Goal: Task Accomplishment & Management: Complete application form

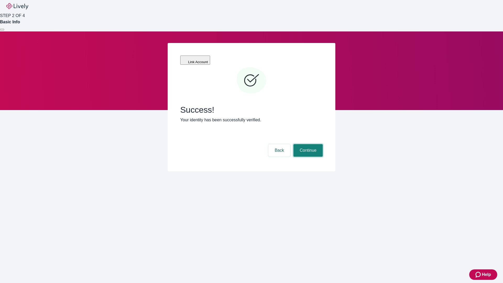
click at [307, 144] on button "Continue" at bounding box center [307, 150] width 29 height 13
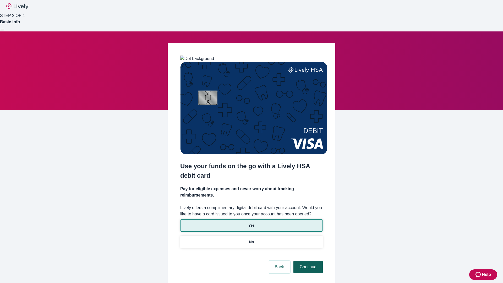
click at [251, 222] on p "Yes" at bounding box center [251, 224] width 6 height 5
click at [307, 260] on button "Continue" at bounding box center [307, 266] width 29 height 13
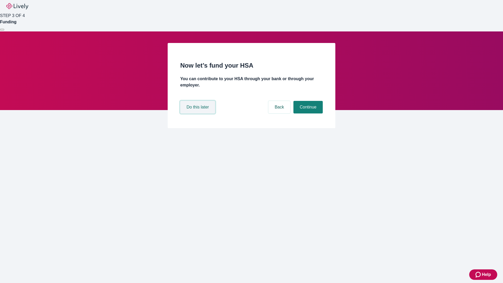
click at [198, 113] on button "Do this later" at bounding box center [197, 107] width 35 height 13
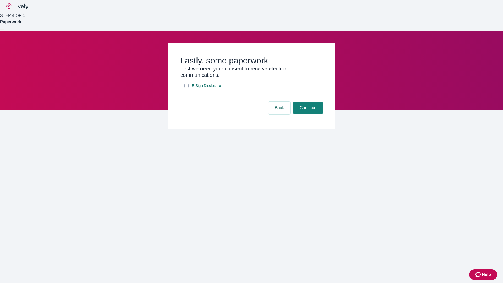
click at [186, 88] on input "E-Sign Disclosure" at bounding box center [186, 85] width 4 height 4
checkbox input "true"
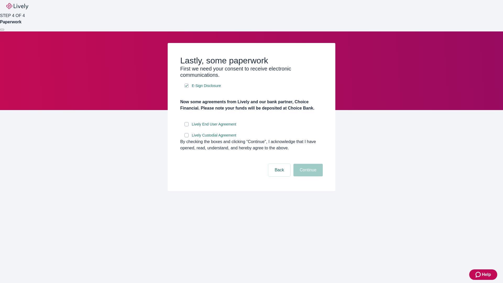
click at [186, 126] on input "Lively End User Agreement" at bounding box center [186, 124] width 4 height 4
checkbox input "true"
click at [186, 137] on input "Lively Custodial Agreement" at bounding box center [186, 135] width 4 height 4
checkbox input "true"
click at [307, 176] on button "Continue" at bounding box center [307, 170] width 29 height 13
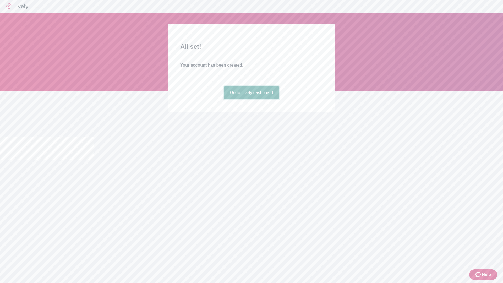
click at [251, 99] on link "Go to Lively dashboard" at bounding box center [252, 92] width 56 height 13
